Goal: Check status: Check status

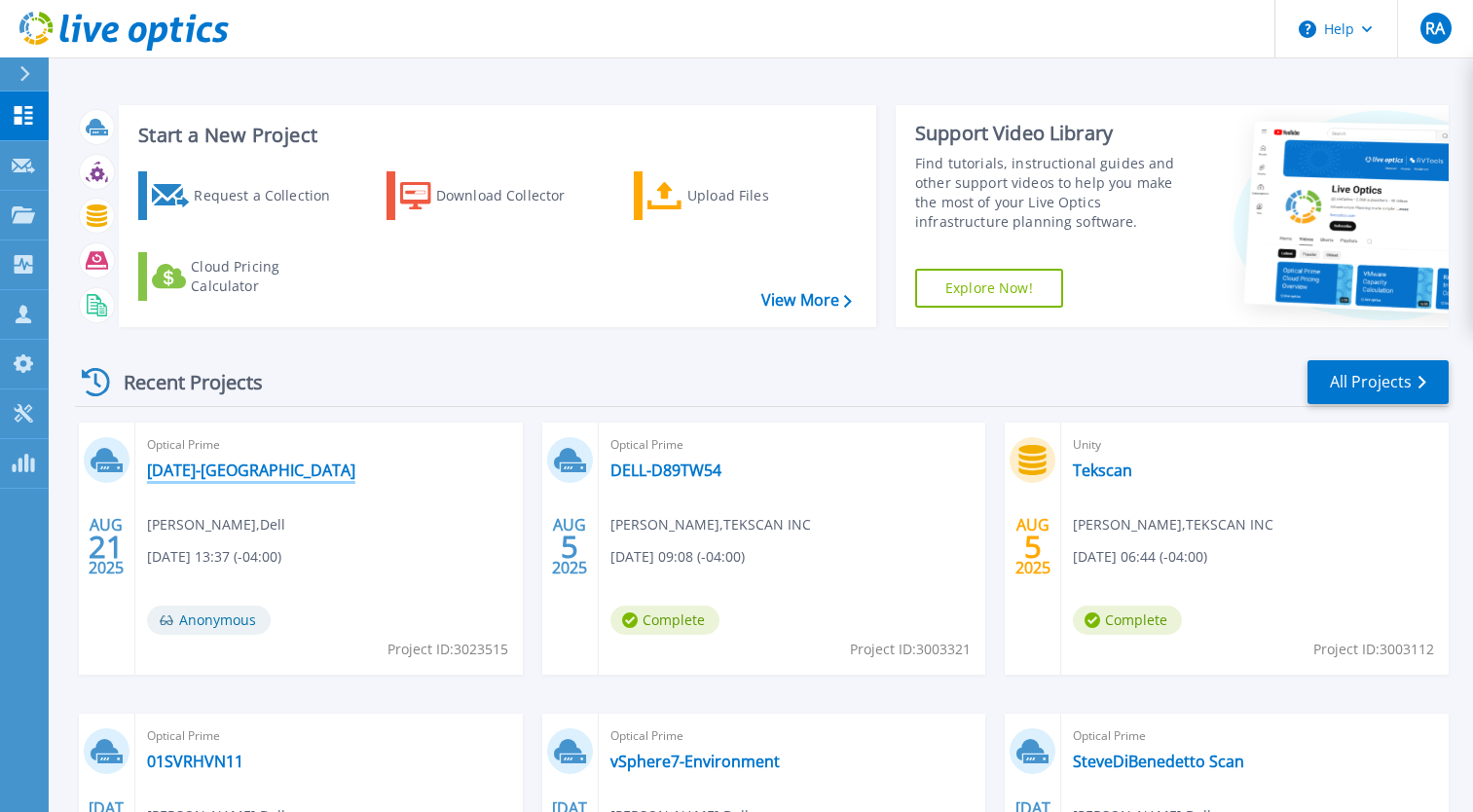
click at [251, 472] on link "[DATE]-[GEOGRAPHIC_DATA]" at bounding box center [251, 470] width 208 height 20
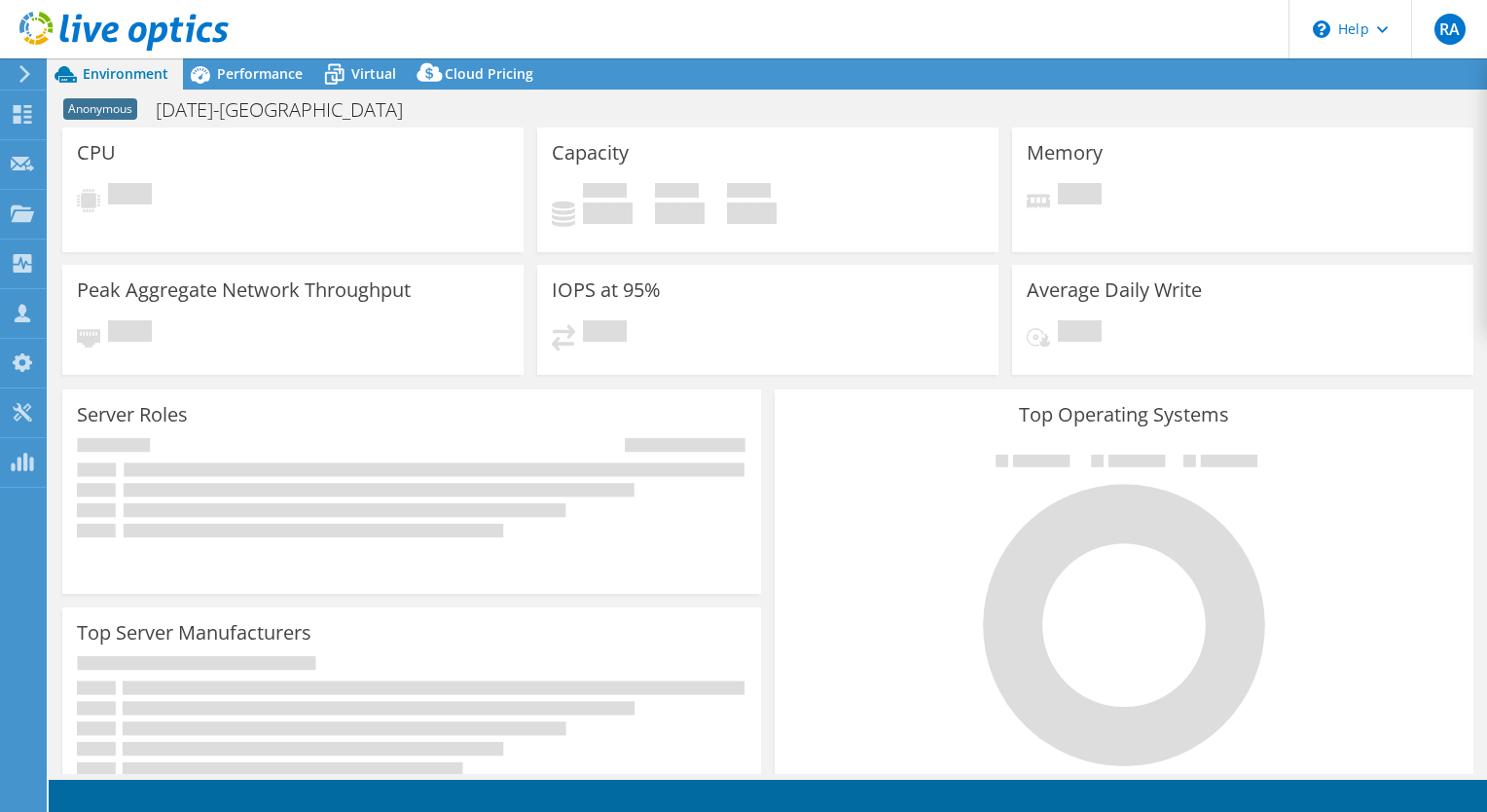
select select "USD"
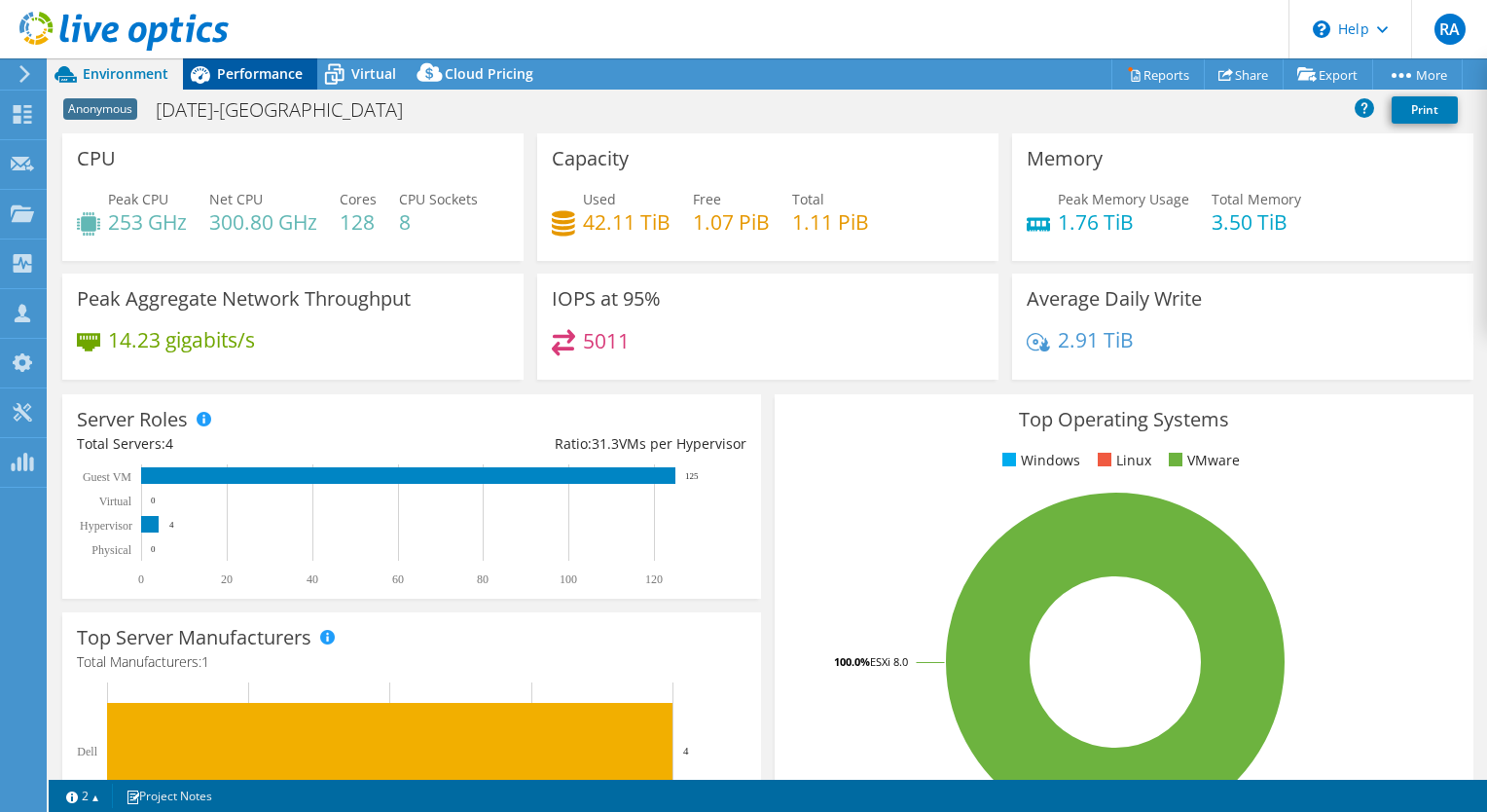
click at [259, 70] on span "Performance" at bounding box center [260, 73] width 86 height 19
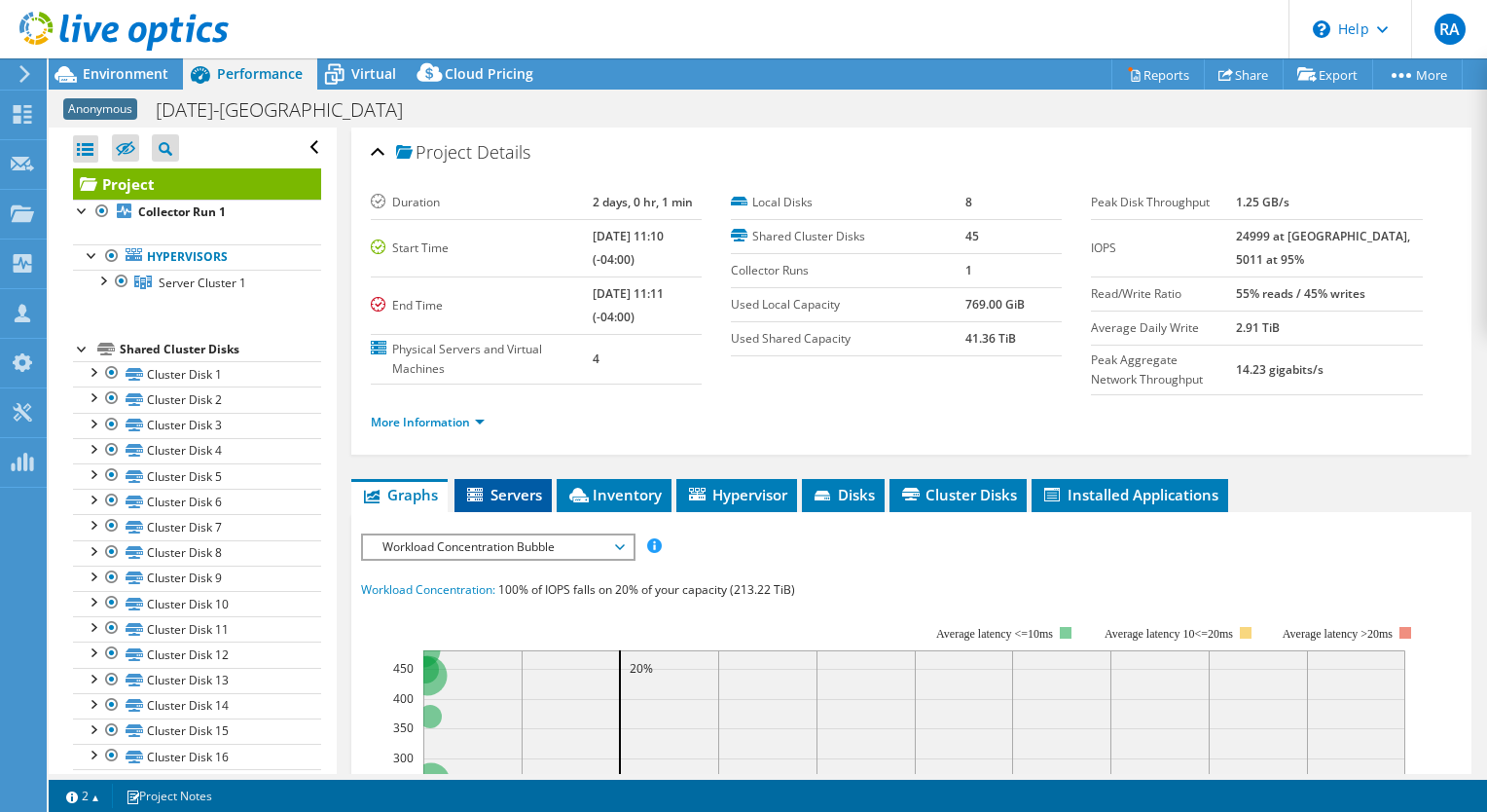
click at [511, 487] on span "Servers" at bounding box center [504, 495] width 78 height 20
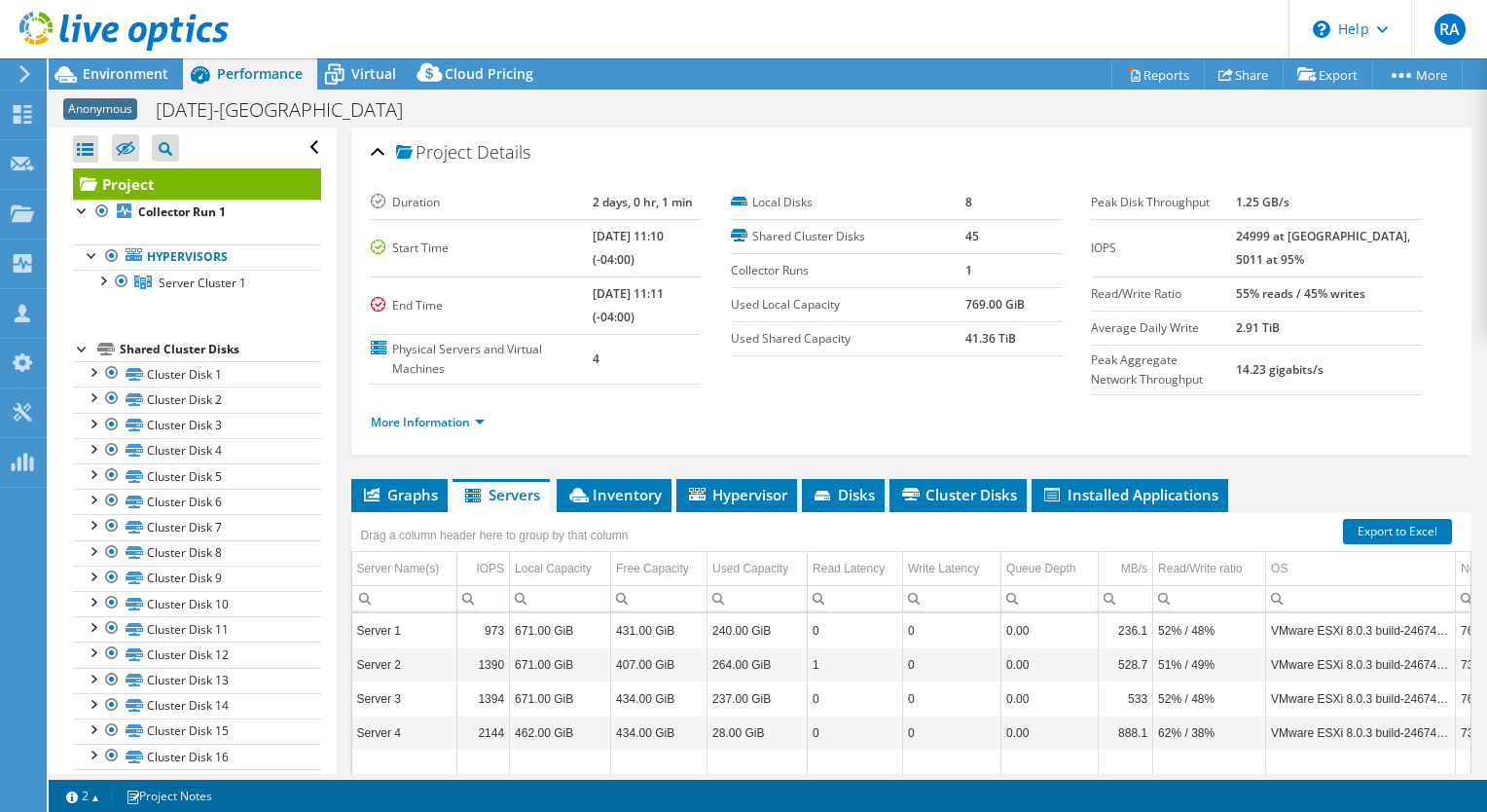
scroll to position [224, 0]
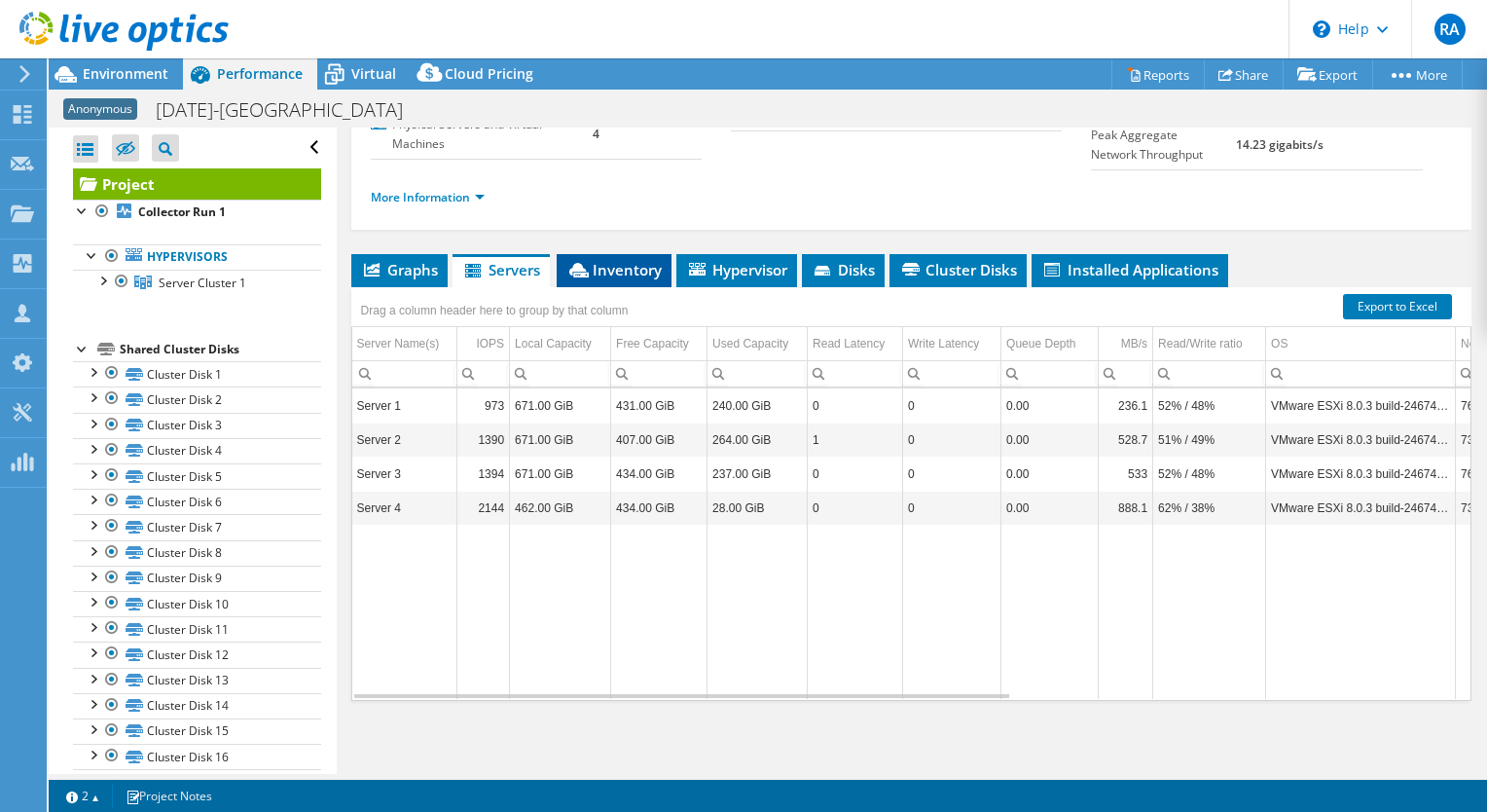
click at [633, 268] on span "Inventory" at bounding box center [614, 269] width 96 height 20
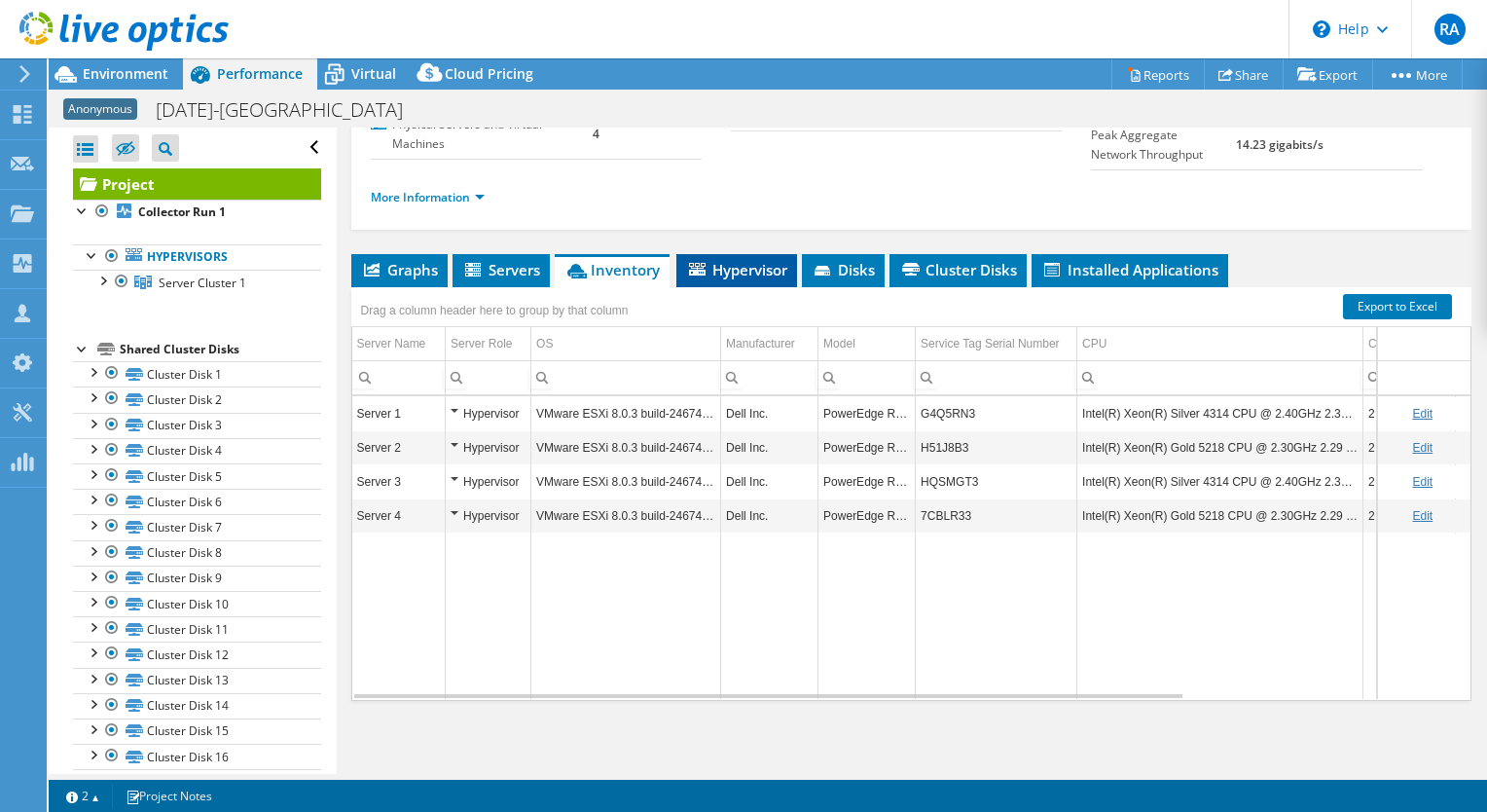
click at [732, 267] on span "Hypervisor" at bounding box center [737, 269] width 102 height 20
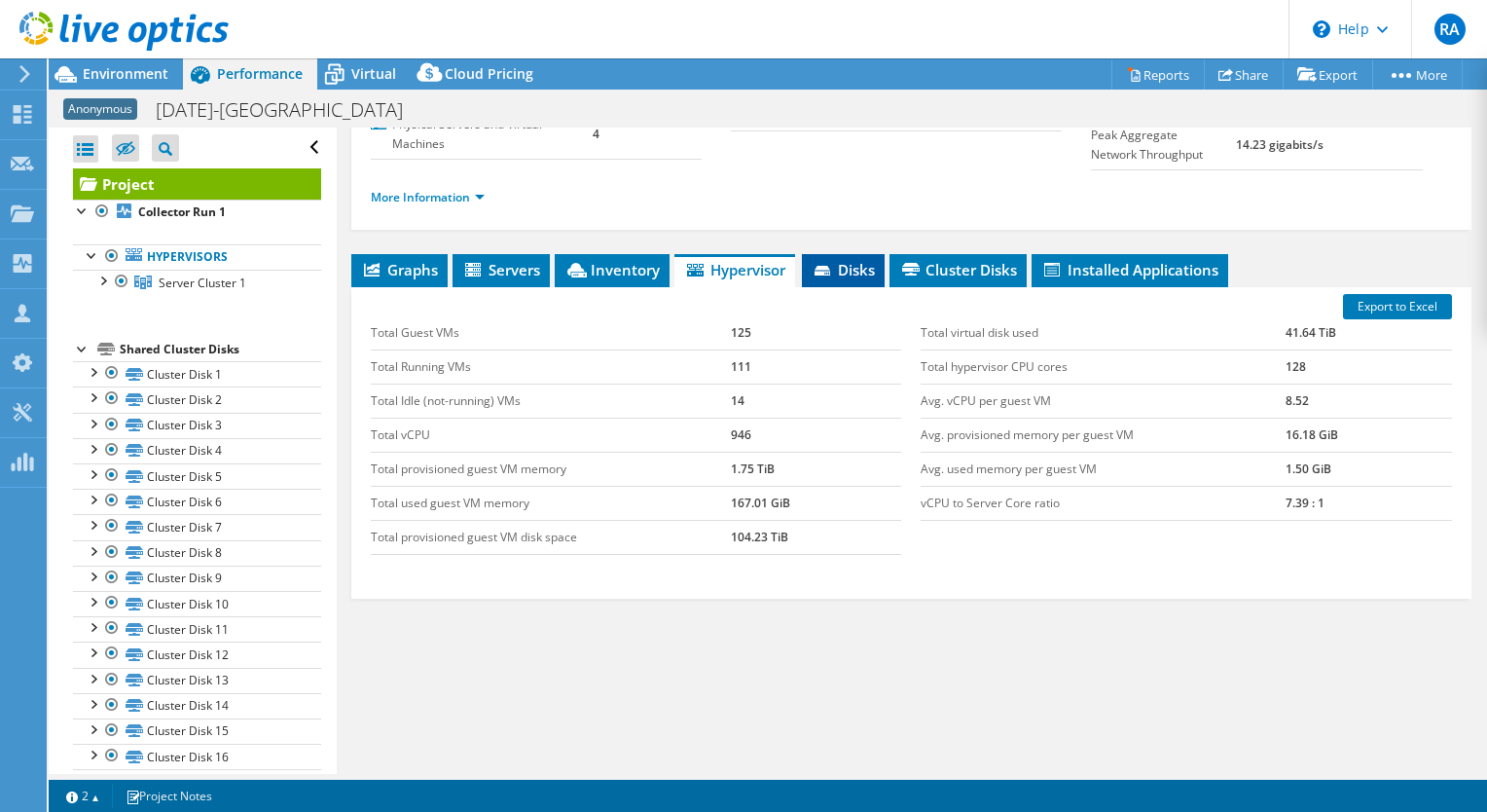
click at [847, 265] on span "Disks" at bounding box center [844, 269] width 63 height 20
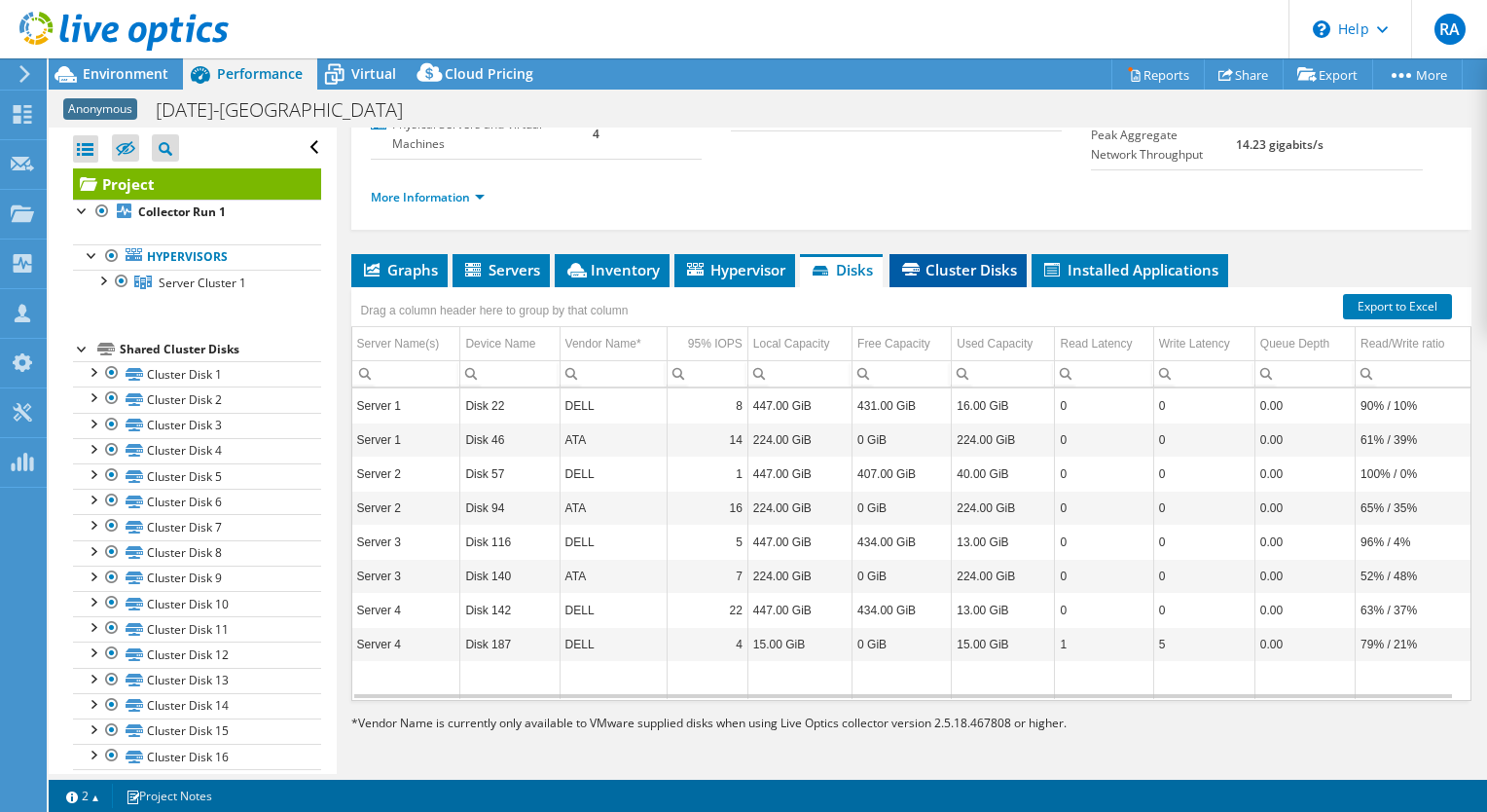
click at [976, 269] on span "Cluster Disks" at bounding box center [958, 269] width 118 height 20
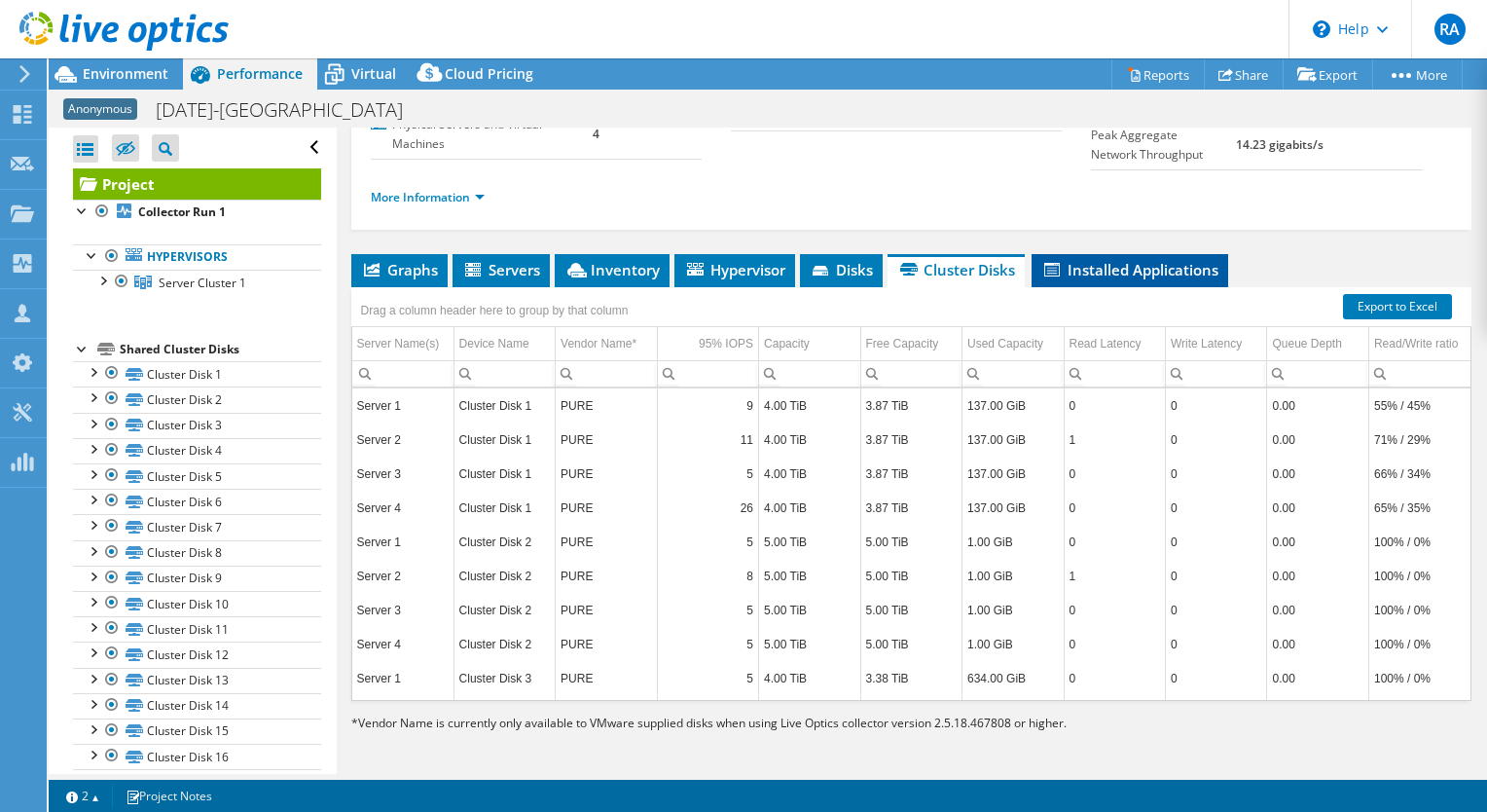
click at [1139, 262] on span "Installed Applications" at bounding box center [1130, 269] width 177 height 20
